Goal: Information Seeking & Learning: Learn about a topic

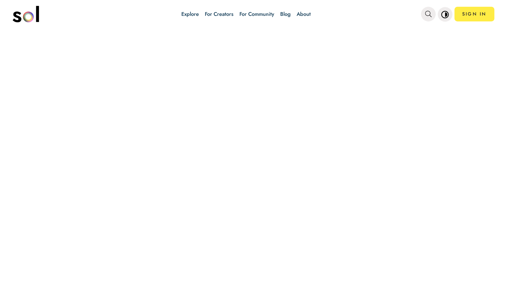
click at [286, 15] on link "Blog" at bounding box center [285, 14] width 11 height 8
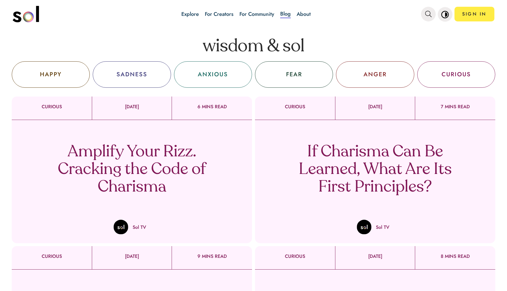
click at [146, 142] on div "Amplify Your Rizz. Cracking the Code of Charisma Sol TV" at bounding box center [132, 177] width 240 height 114
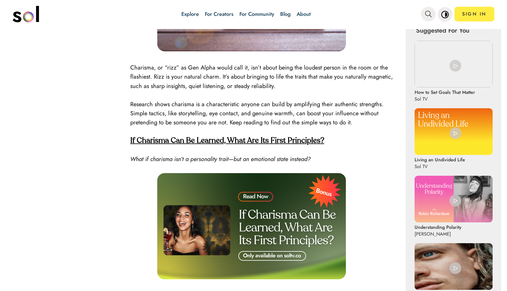
scroll to position [284, 0]
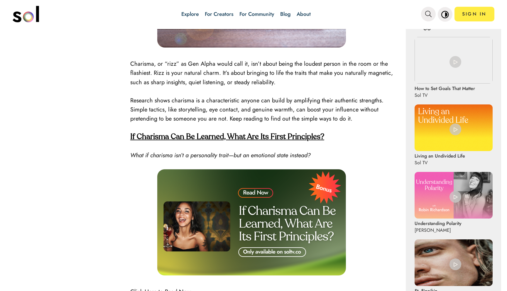
click at [154, 137] on strong "If Charisma Can Be Learned, What Are Its First Principles?" at bounding box center [227, 137] width 194 height 8
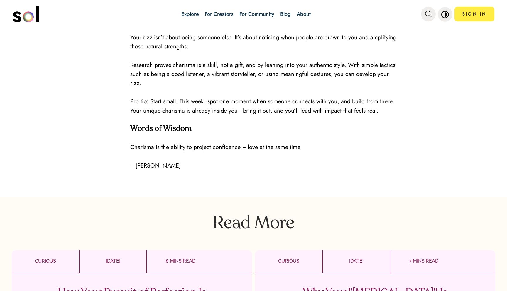
scroll to position [814, 0]
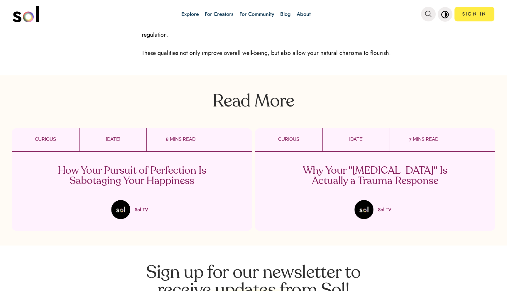
scroll to position [1000, 0]
